Goal: Browse casually

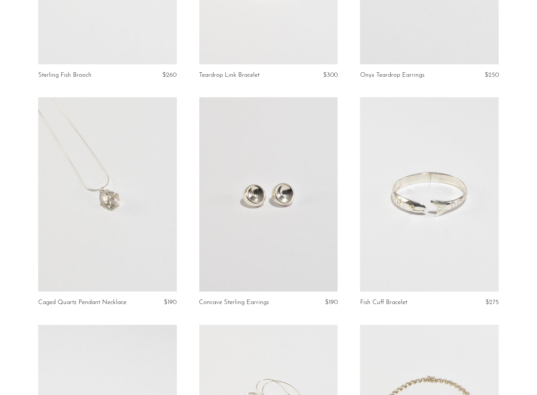
scroll to position [204, 0]
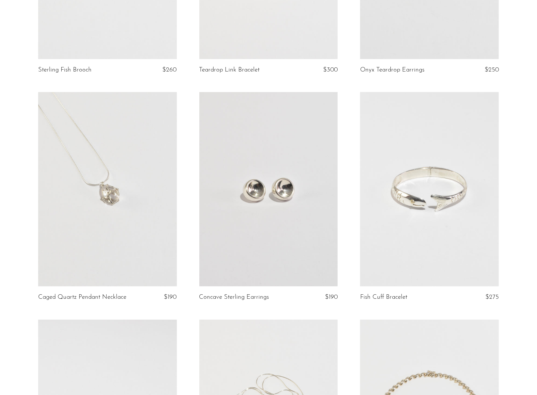
click at [421, 202] on link at bounding box center [429, 189] width 139 height 194
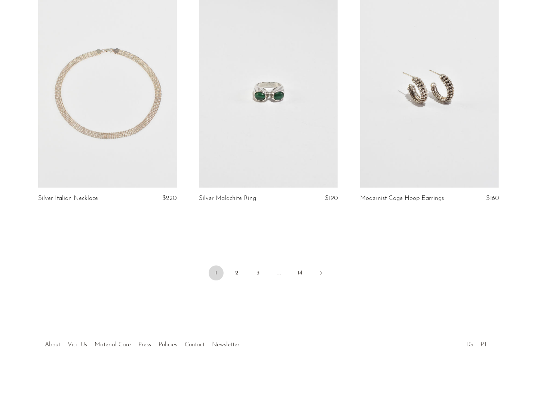
scroll to position [2584, 0]
click at [239, 273] on link "2" at bounding box center [237, 272] width 15 height 15
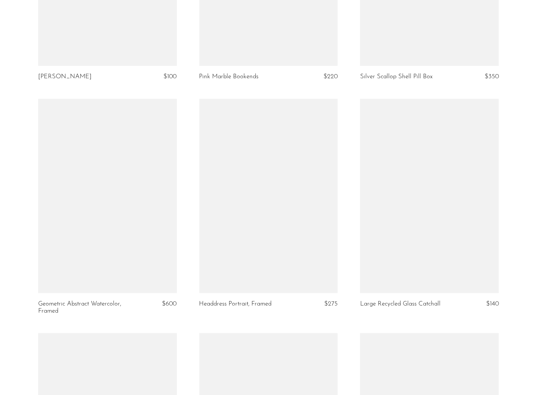
scroll to position [1600, 0]
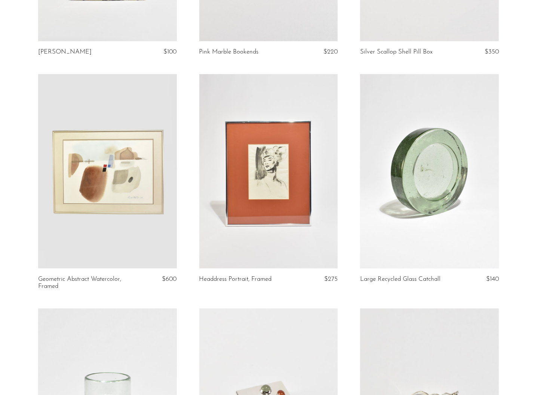
click at [113, 214] on link at bounding box center [107, 171] width 139 height 194
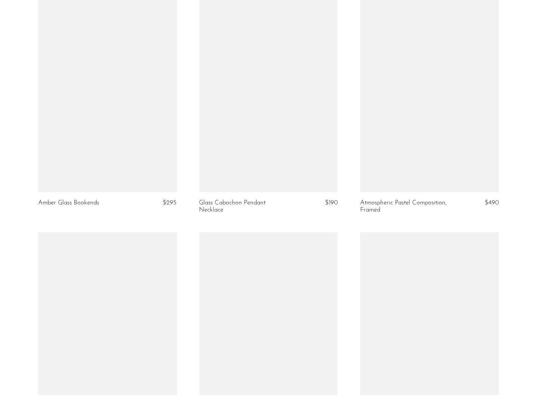
scroll to position [2359, 0]
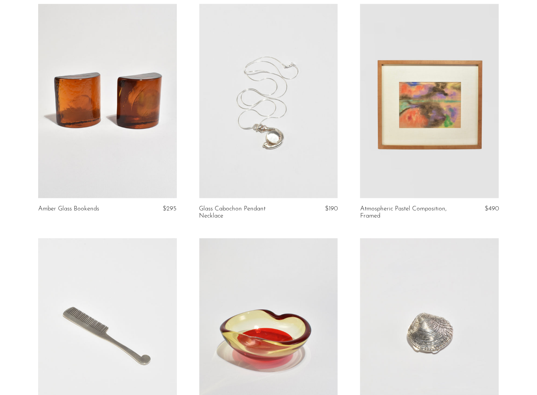
click at [426, 126] on link at bounding box center [429, 101] width 139 height 194
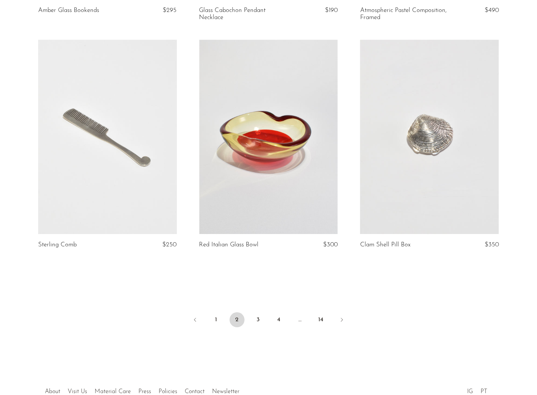
scroll to position [2612, 0]
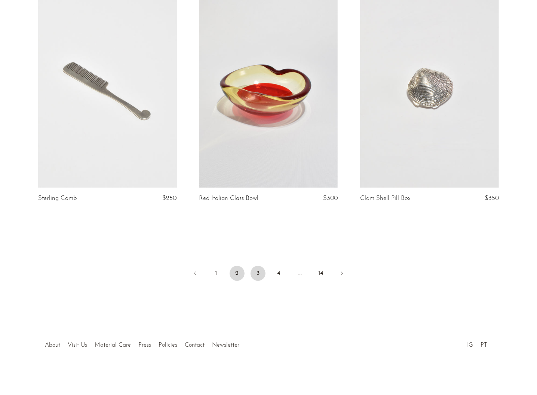
click at [260, 274] on link "3" at bounding box center [258, 273] width 15 height 15
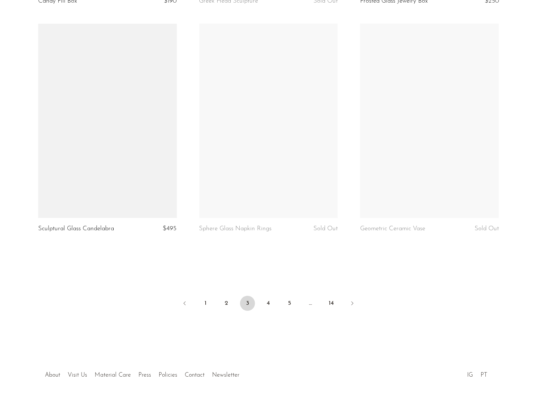
scroll to position [2598, 0]
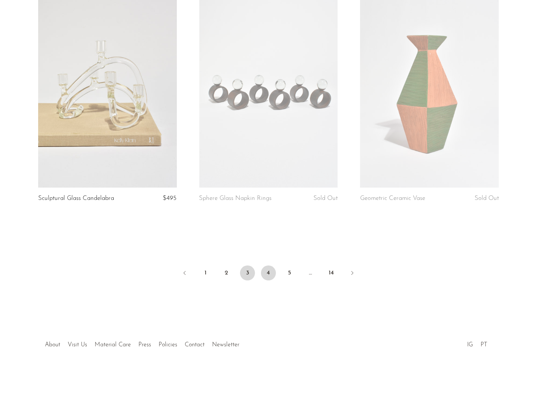
click at [270, 271] on link "4" at bounding box center [268, 272] width 15 height 15
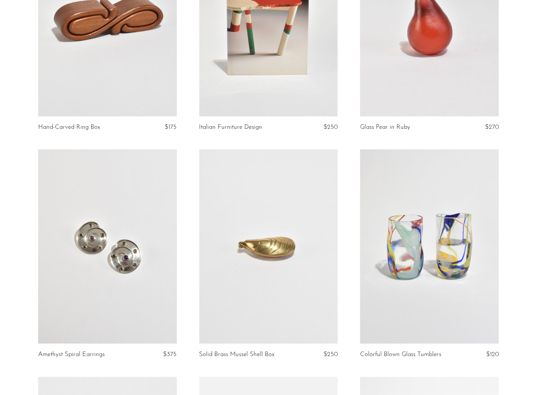
scroll to position [163, 0]
